Goal: Task Accomplishment & Management: Manage account settings

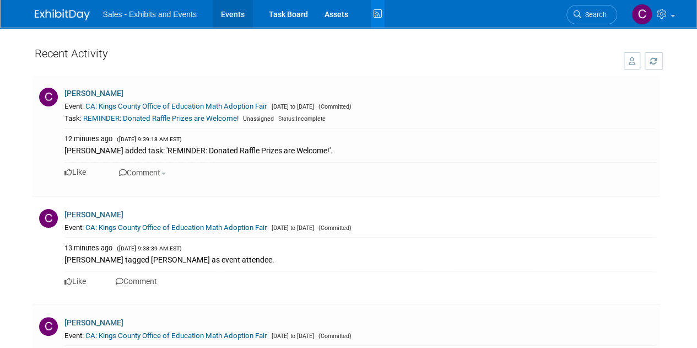
click at [236, 25] on link "Events" at bounding box center [233, 14] width 40 height 28
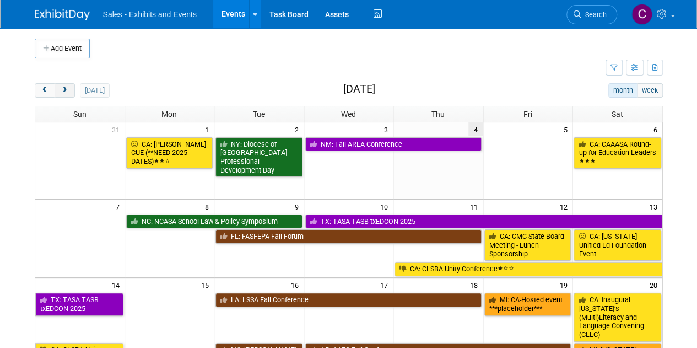
click at [70, 93] on button "next" at bounding box center [65, 90] width 20 height 14
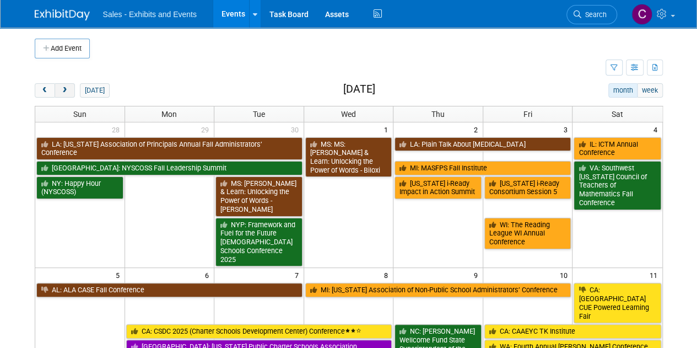
click at [70, 93] on button "next" at bounding box center [65, 90] width 20 height 14
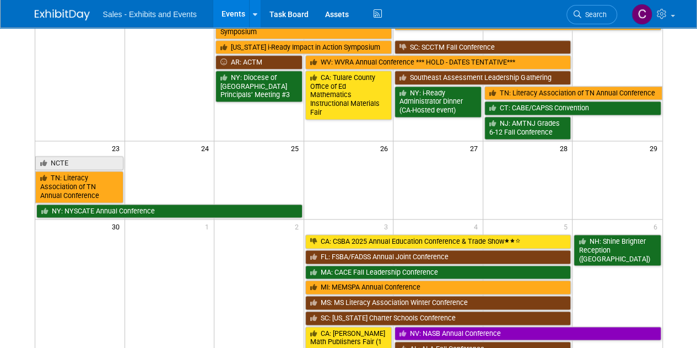
scroll to position [702, 0]
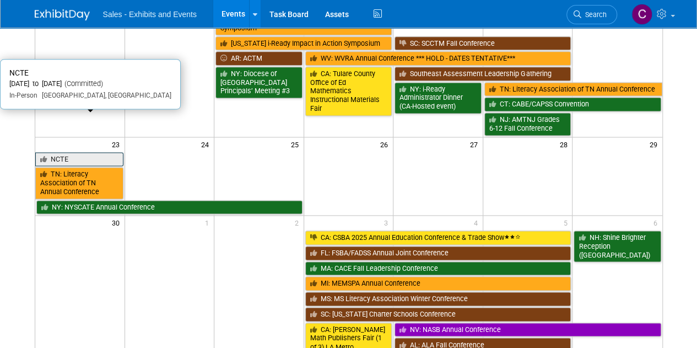
click at [56, 152] on link "NCTE" at bounding box center [79, 159] width 88 height 14
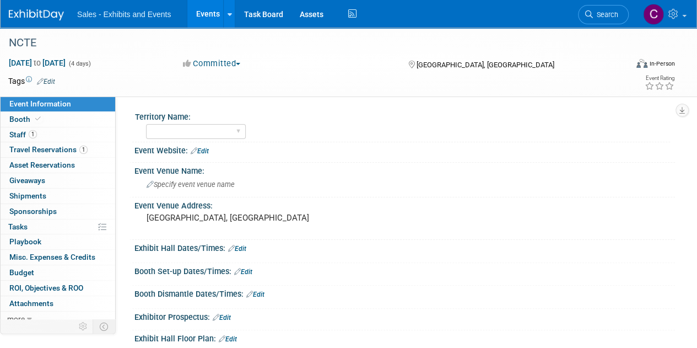
click at [204, 13] on link "Events" at bounding box center [207, 14] width 40 height 28
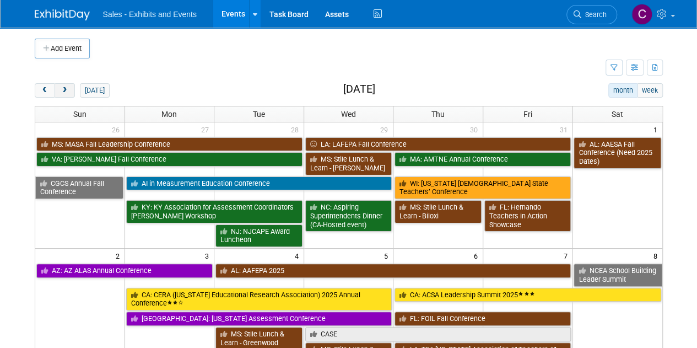
click at [66, 90] on span "next" at bounding box center [65, 90] width 8 height 7
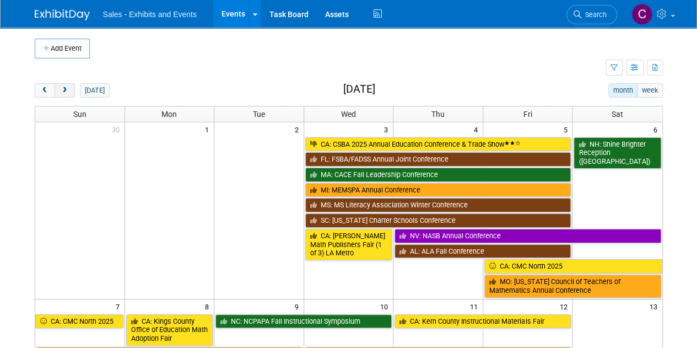
click at [66, 90] on span "next" at bounding box center [65, 90] width 8 height 7
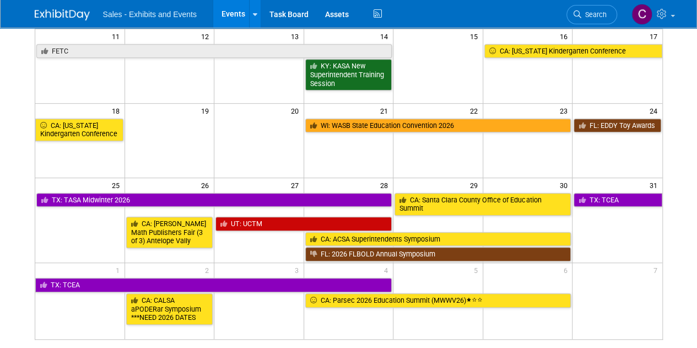
scroll to position [348, 0]
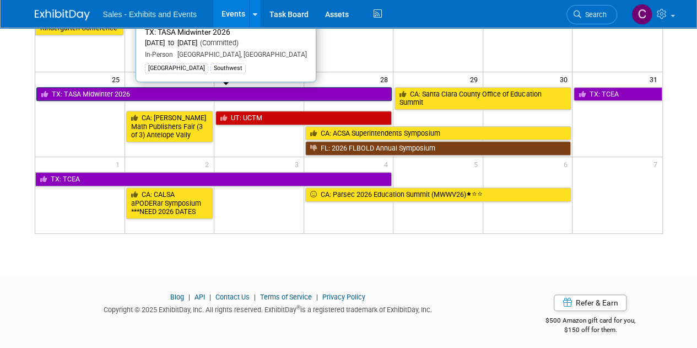
click at [89, 89] on link "TX: TASA Midwinter 2026" at bounding box center [214, 94] width 356 height 14
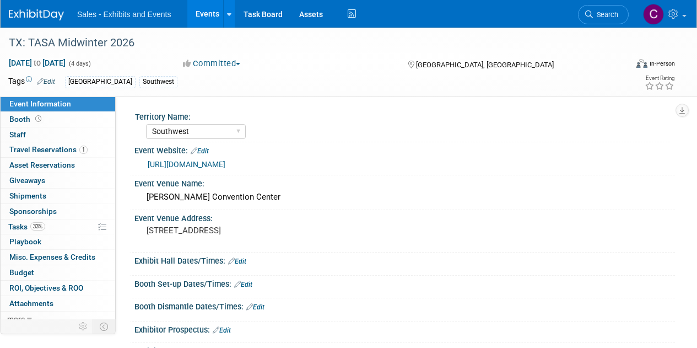
select select "Southwest"
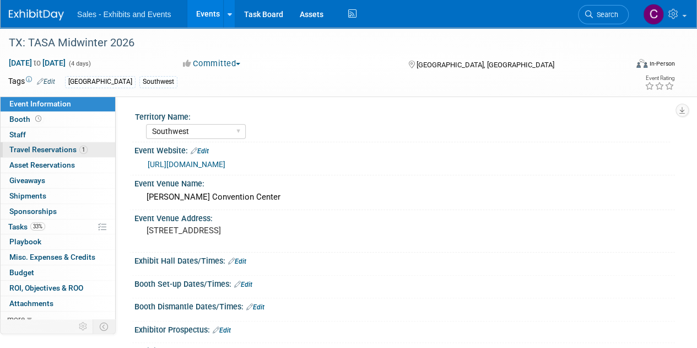
click at [27, 146] on span "Travel Reservations 1" at bounding box center [48, 149] width 78 height 9
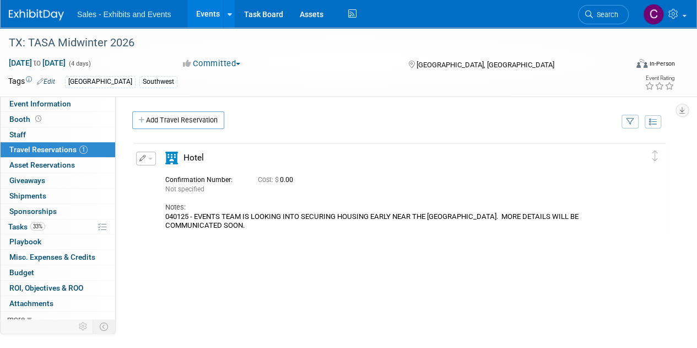
click at [206, 12] on link "Events" at bounding box center [207, 14] width 40 height 28
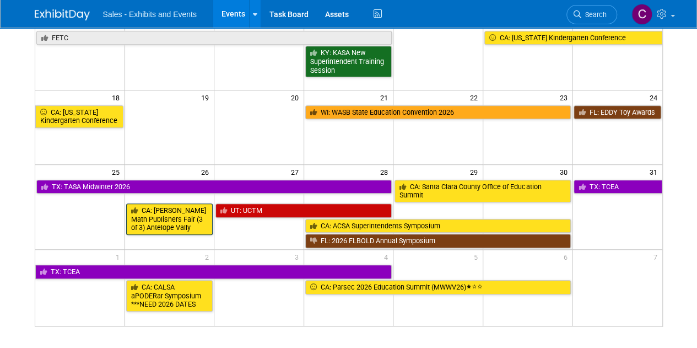
scroll to position [258, 0]
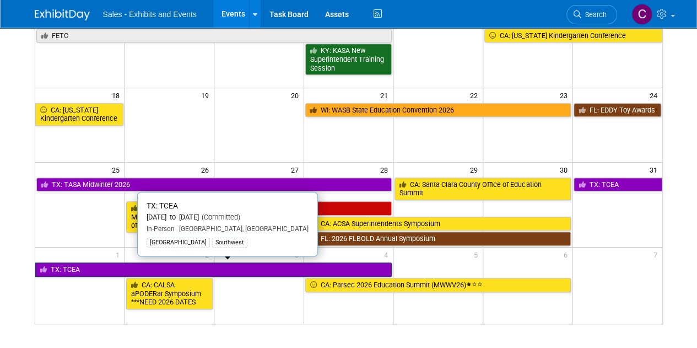
click at [68, 269] on link "TX: TCEA" at bounding box center [213, 269] width 357 height 14
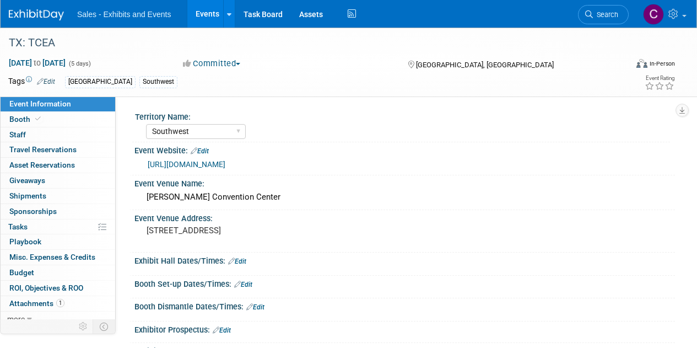
select select "Southwest"
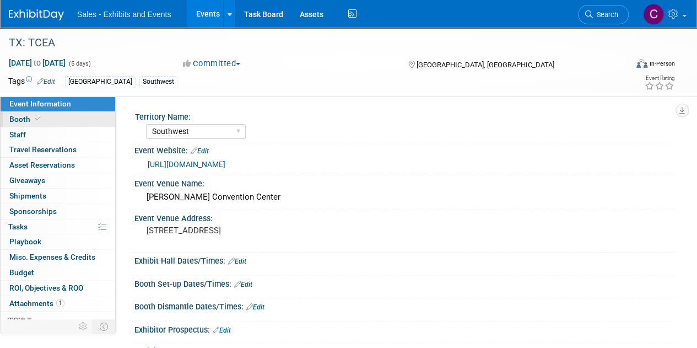
click at [21, 121] on span "Booth" at bounding box center [26, 119] width 34 height 9
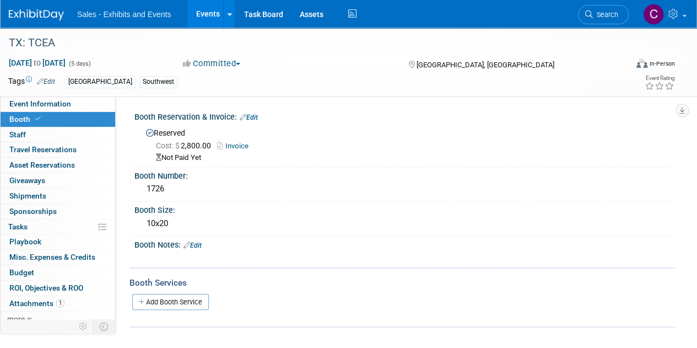
click at [201, 13] on link "Events" at bounding box center [207, 14] width 40 height 28
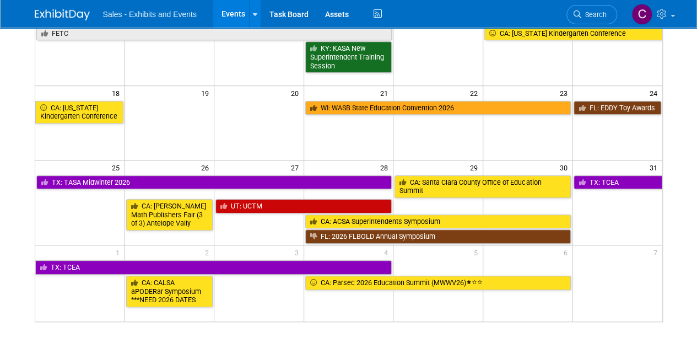
scroll to position [261, 0]
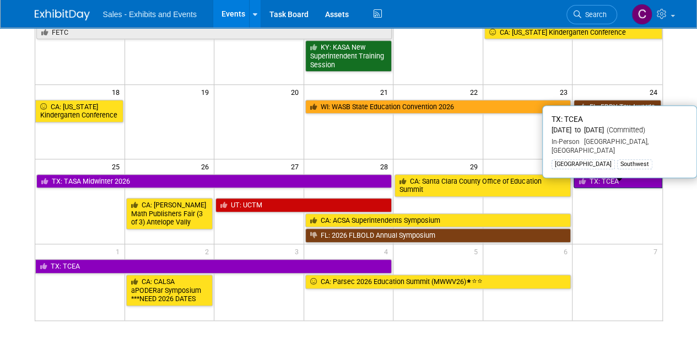
click at [604, 177] on link "TX: TCEA" at bounding box center [617, 181] width 88 height 14
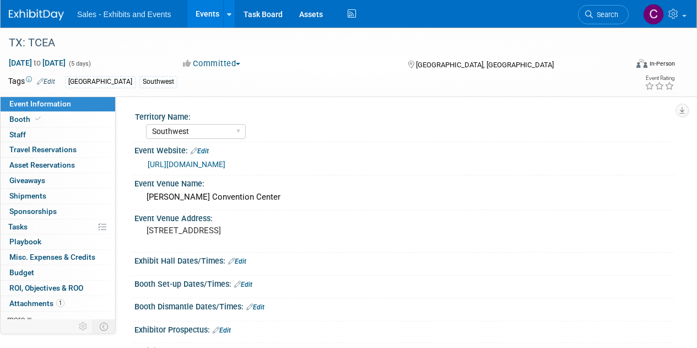
select select "Southwest"
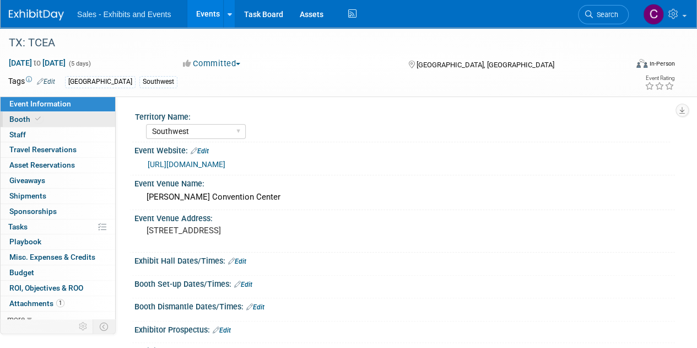
click at [28, 117] on span "Booth" at bounding box center [26, 119] width 34 height 9
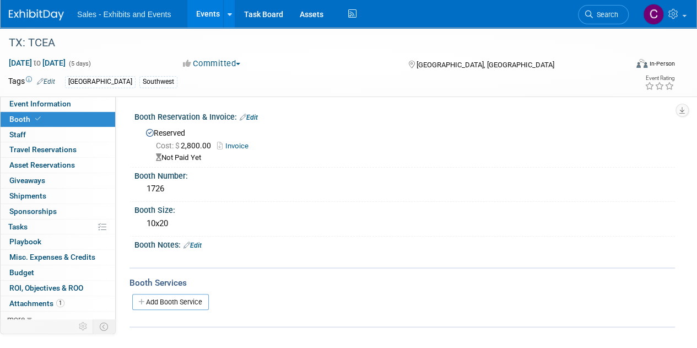
click at [239, 143] on link "Invoice" at bounding box center [235, 146] width 37 height 8
click at [253, 118] on link "Edit" at bounding box center [249, 117] width 18 height 8
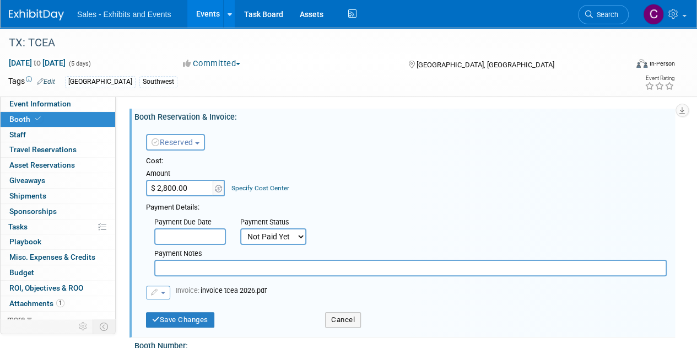
click at [268, 235] on select "Not Paid Yet Partially Paid Paid in Full" at bounding box center [273, 236] width 66 height 17
select select "1"
click at [240, 228] on select "Not Paid Yet Partially Paid Paid in Full" at bounding box center [273, 236] width 66 height 17
click at [176, 324] on button "Save Changes" at bounding box center [180, 319] width 68 height 15
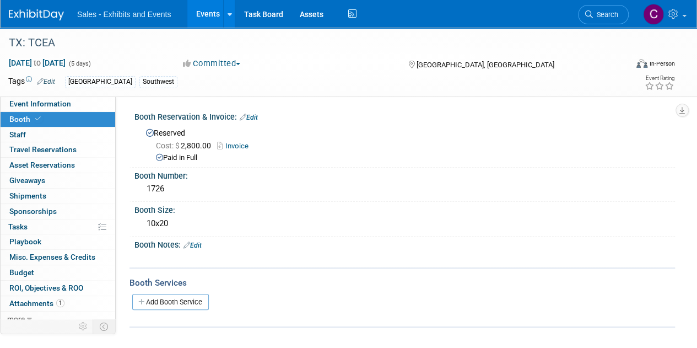
click at [204, 7] on link "Events" at bounding box center [207, 14] width 40 height 28
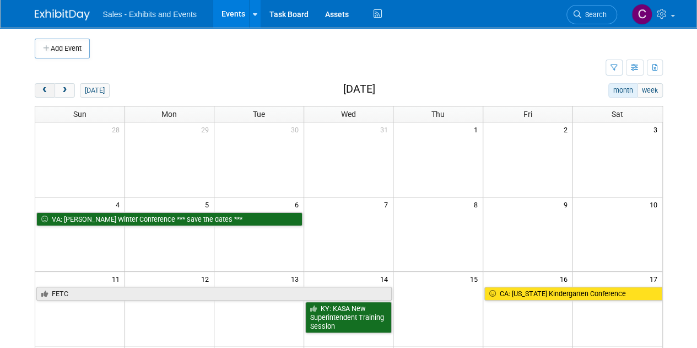
click at [46, 91] on span "prev" at bounding box center [45, 90] width 8 height 7
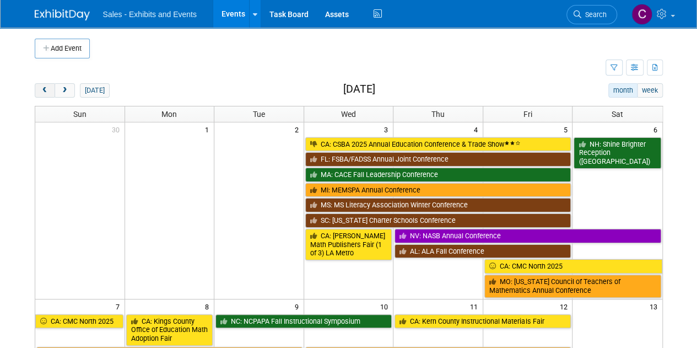
click at [46, 91] on span "prev" at bounding box center [45, 90] width 8 height 7
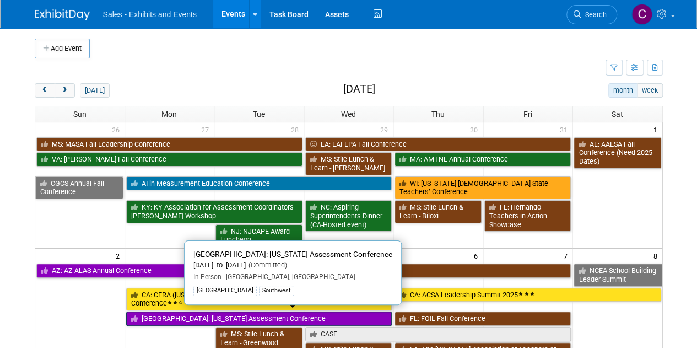
click at [165, 315] on link "[GEOGRAPHIC_DATA]: [US_STATE] Assessment Conference" at bounding box center [259, 318] width 266 height 14
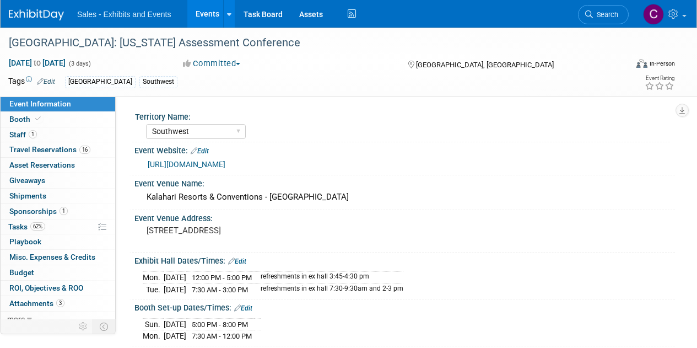
select select "Southwest"
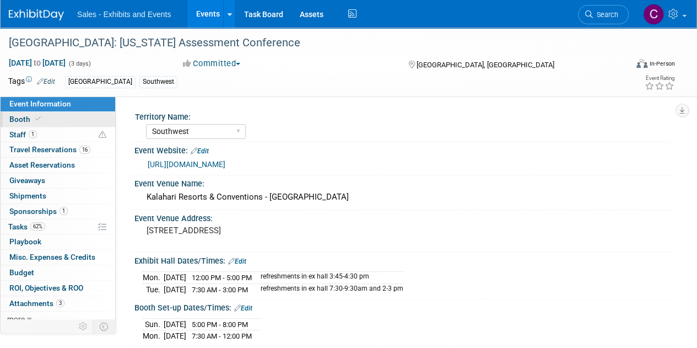
click at [20, 116] on span "Booth" at bounding box center [26, 119] width 34 height 9
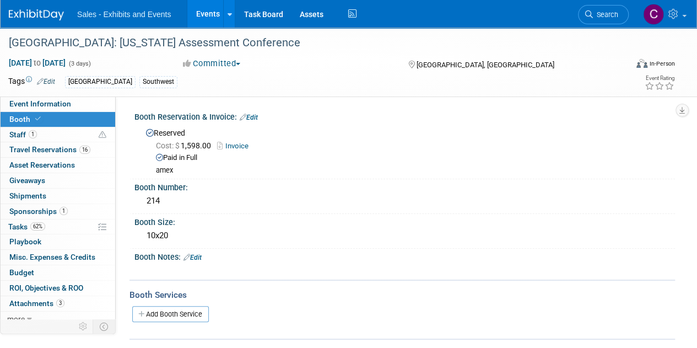
click at [210, 13] on link "Events" at bounding box center [207, 14] width 40 height 28
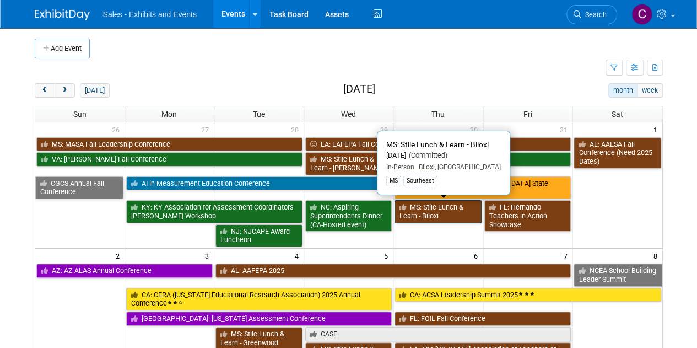
click at [451, 212] on link "MS: Stile Lunch & Learn - Biloxi" at bounding box center [437, 211] width 87 height 23
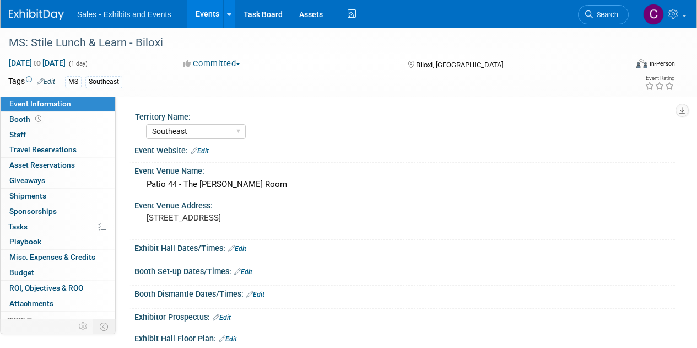
select select "Southeast"
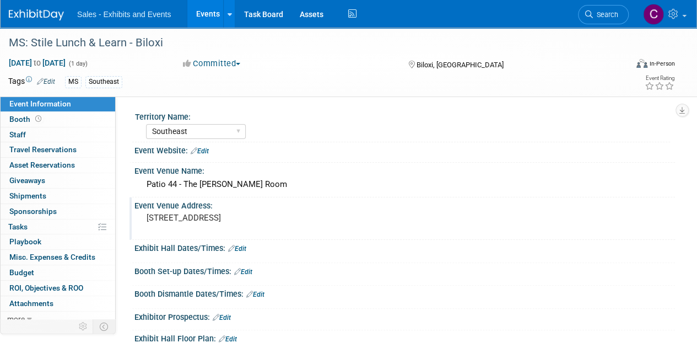
click at [152, 219] on pre "124 Main St, Biloxi, MS 39530" at bounding box center [247, 218] width 201 height 10
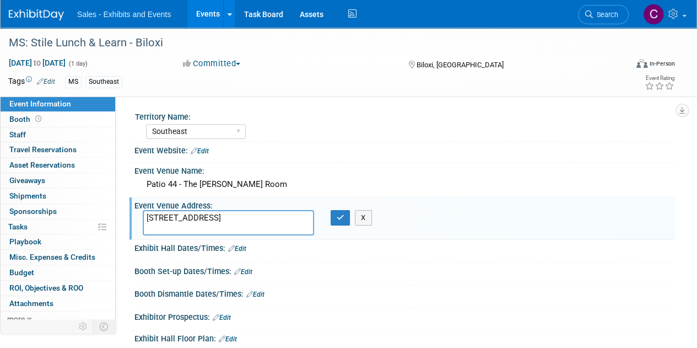
click at [245, 219] on textarea "124 Main St, Biloxi, MS 39530" at bounding box center [228, 222] width 171 height 25
click at [339, 214] on icon "button" at bounding box center [341, 217] width 8 height 7
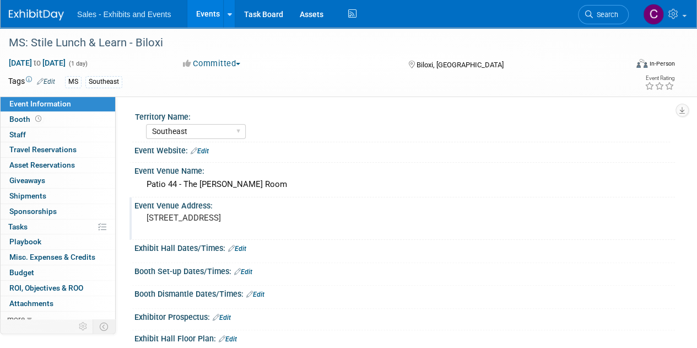
click at [205, 15] on link "Events" at bounding box center [207, 14] width 40 height 28
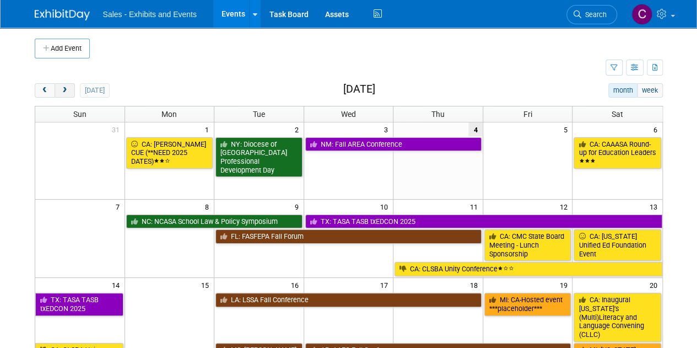
click at [72, 91] on button "next" at bounding box center [65, 90] width 20 height 14
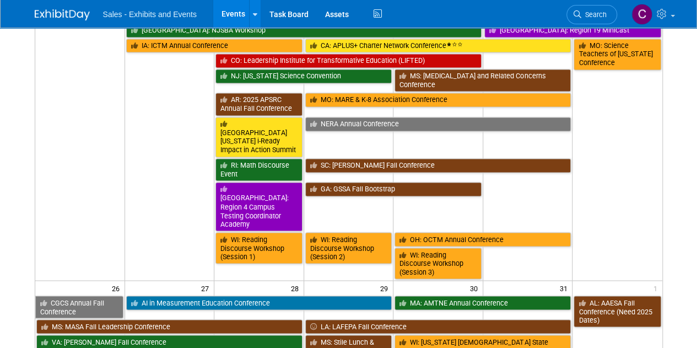
scroll to position [956, 0]
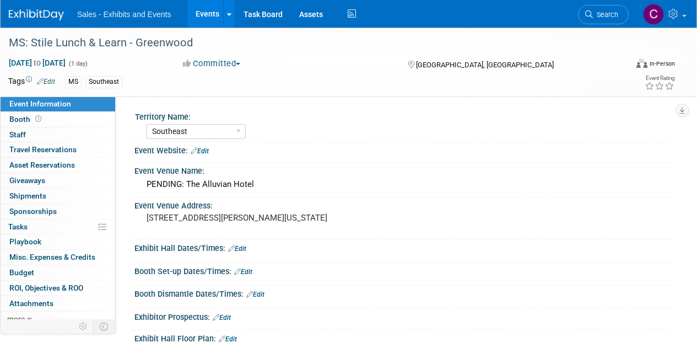
select select "Southeast"
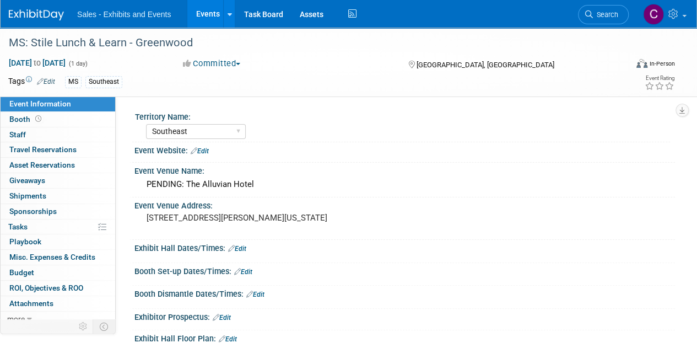
drag, startPoint x: 186, startPoint y: 182, endPoint x: 0, endPoint y: 123, distance: 195.3
click at [0, 150] on div "Event Information Event Info Booth Booth 0 Staff 0 Staff 0 Travel Reservations …" at bounding box center [348, 205] width 697 height 355
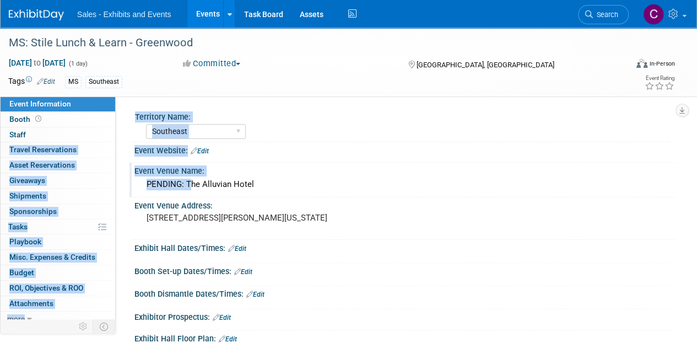
click at [316, 172] on div "Event Venue Name:" at bounding box center [404, 170] width 540 height 14
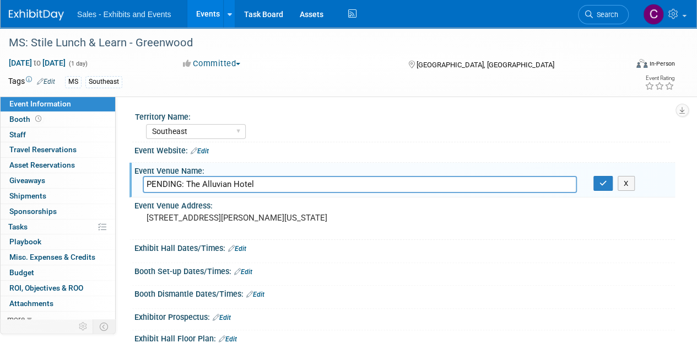
click at [162, 185] on input "PENDING: The Alluvian Hotel" at bounding box center [360, 184] width 434 height 17
type input "The Alluvian Hotel - The Delta Room"
click at [607, 182] on button "button" at bounding box center [603, 183] width 20 height 15
click at [598, 187] on button "button" at bounding box center [603, 183] width 20 height 15
